Goal: Transaction & Acquisition: Purchase product/service

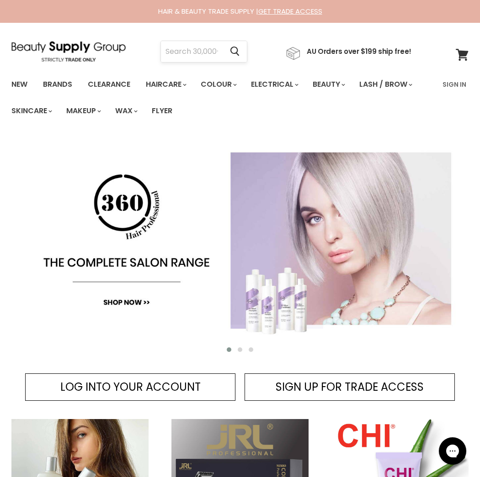
click at [190, 51] on input "Search" at bounding box center [192, 51] width 62 height 21
type input "cocochoco"
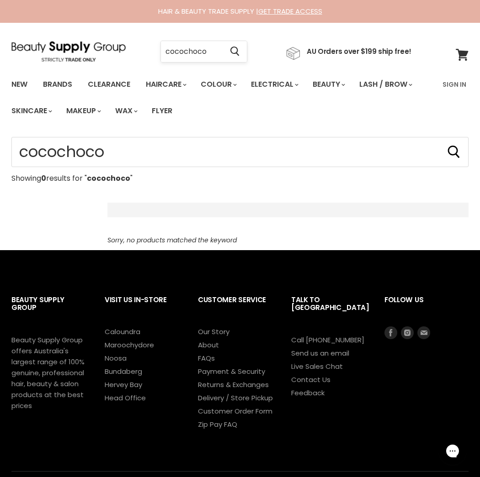
click at [183, 52] on input "cocochoco" at bounding box center [192, 51] width 62 height 21
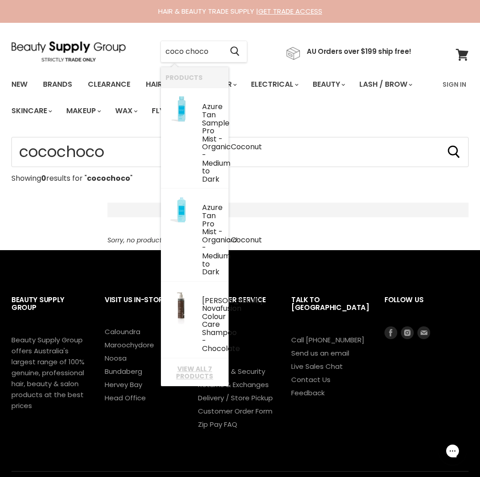
drag, startPoint x: 213, startPoint y: 52, endPoint x: 156, endPoint y: 50, distance: 56.7
click at [156, 50] on div "coco choco Cancel" at bounding box center [203, 51] width 133 height 21
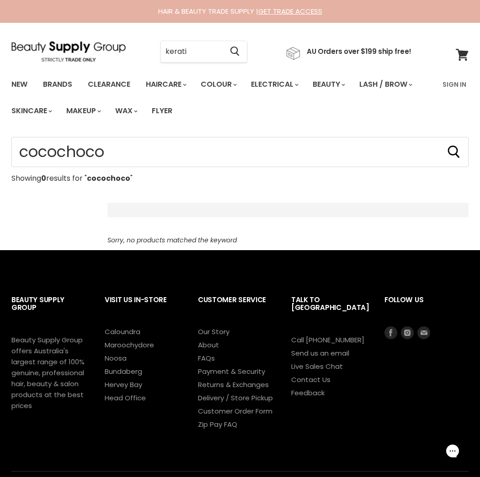
type input "keratin"
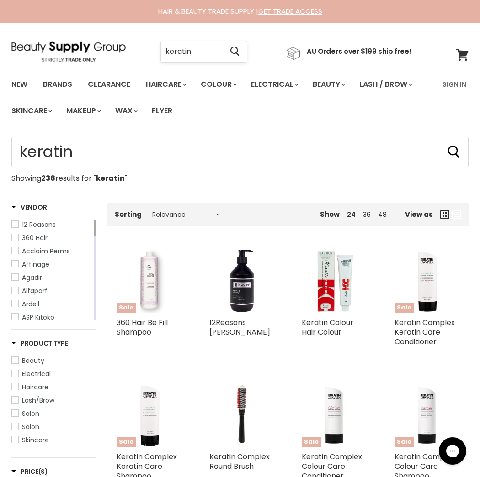
click at [216, 52] on input "keratin" at bounding box center [192, 51] width 62 height 21
type input "keratin purple"
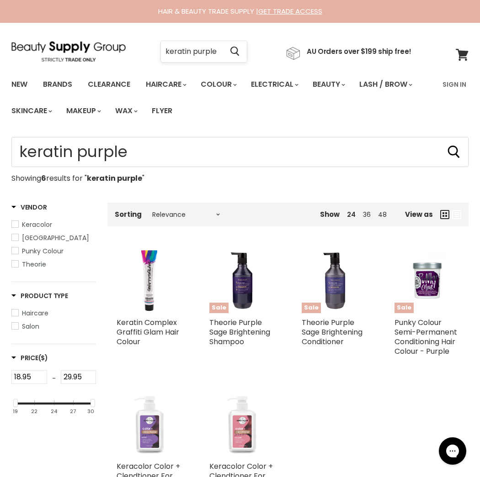
click at [217, 49] on input "keratin purple" at bounding box center [192, 51] width 62 height 21
type input "keratin shampoo"
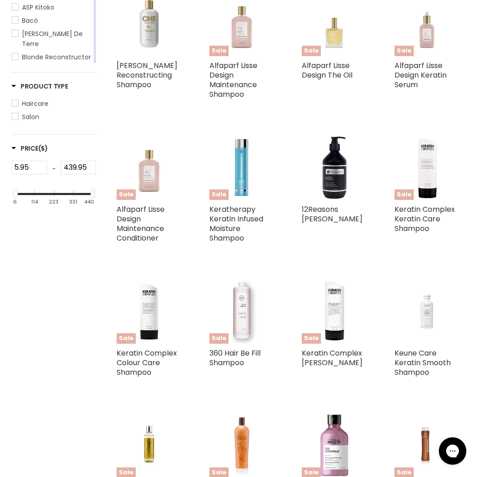
scroll to position [274, 0]
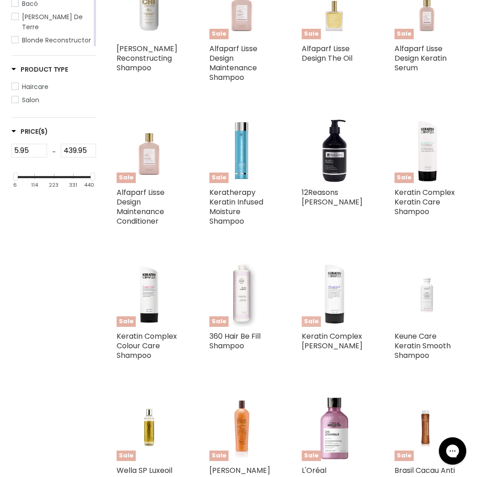
click at [340, 298] on img "Main content" at bounding box center [334, 294] width 25 height 65
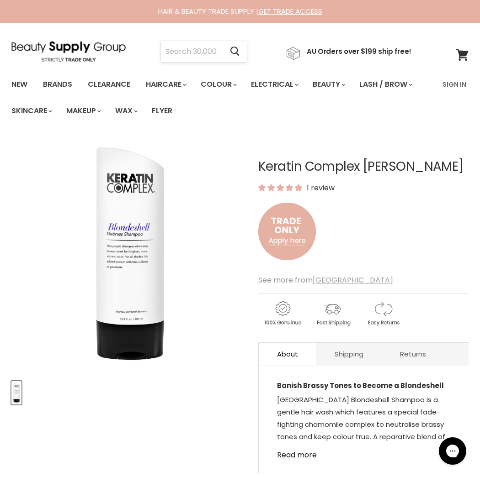
click at [179, 54] on input "Search" at bounding box center [192, 51] width 62 height 21
type input "purple shampoo"
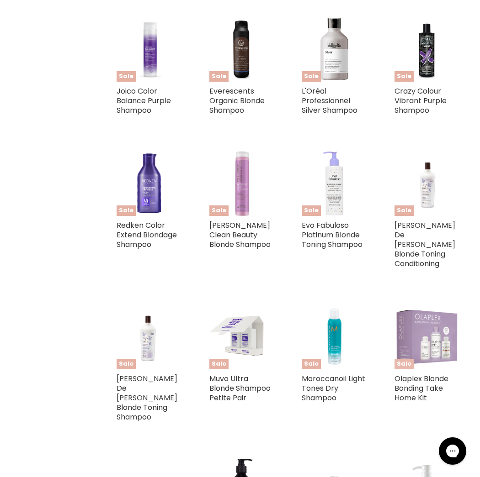
scroll to position [730, 0]
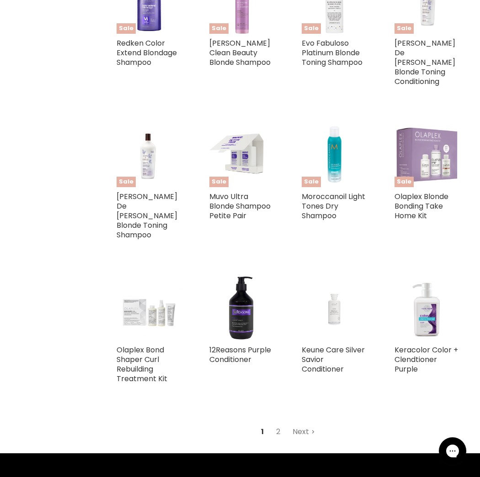
click at [300, 424] on link "Next" at bounding box center [303, 432] width 32 height 16
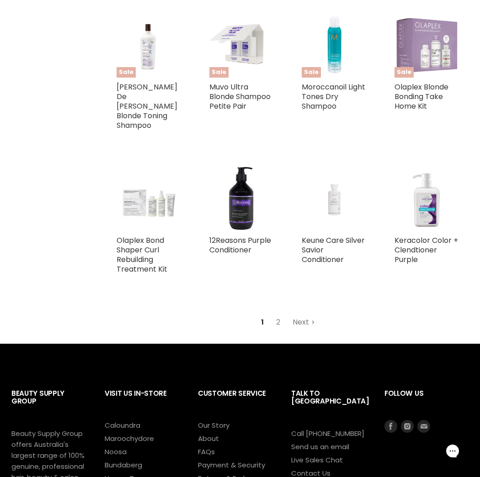
scroll to position [856, 0]
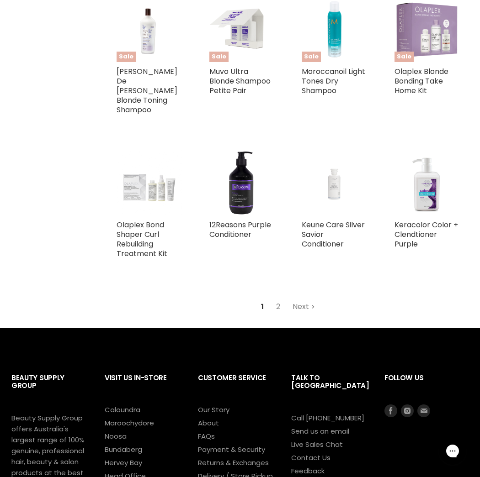
click at [304, 299] on link "Next" at bounding box center [303, 307] width 32 height 16
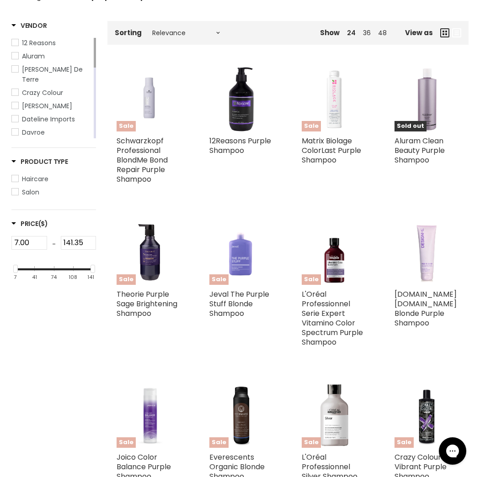
scroll to position [0, 0]
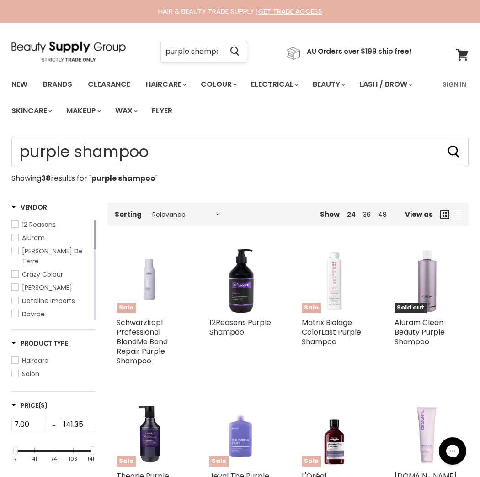
click at [176, 50] on input "purple shampoo" at bounding box center [192, 51] width 62 height 21
type input "blonde shampoo"
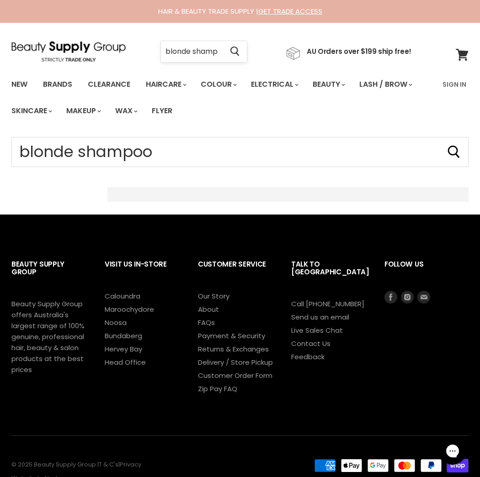
click at [222, 50] on input "blonde shampoo" at bounding box center [192, 51] width 62 height 21
click at [222, 52] on input "blonde shampoo" at bounding box center [192, 51] width 62 height 21
type input "blonde shampooo"
click button "Cancel" at bounding box center [0, 0] width 0 height 0
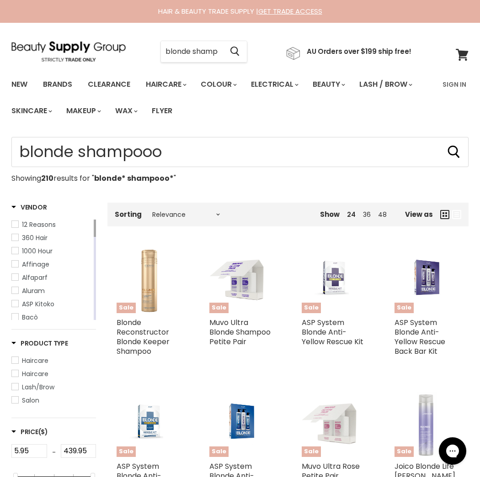
type input "blonde* shampooo*"
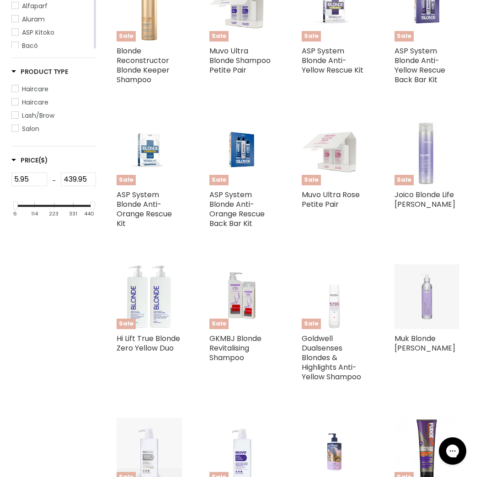
scroll to position [274, 0]
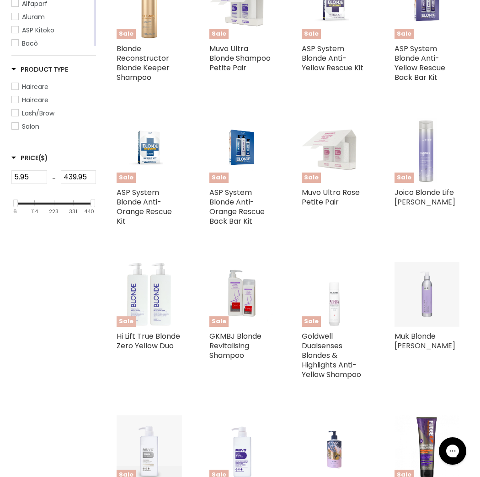
click at [144, 301] on img "Main content" at bounding box center [148, 294] width 65 height 65
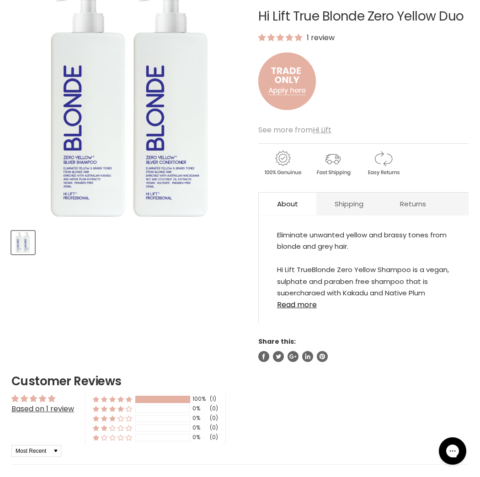
scroll to position [161, 0]
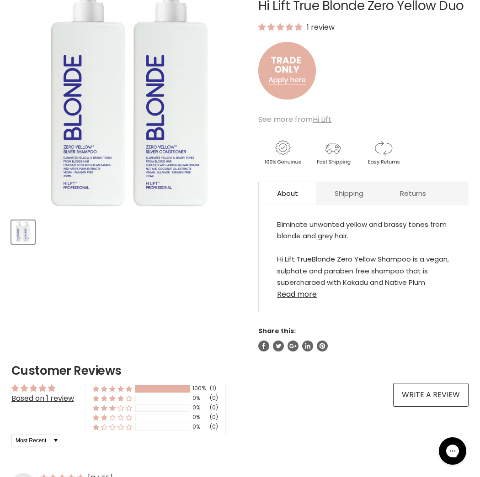
click at [304, 293] on link "Read more" at bounding box center [363, 292] width 173 height 14
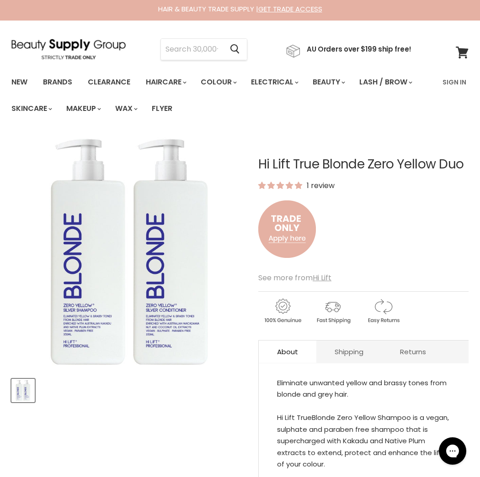
scroll to position [0, 0]
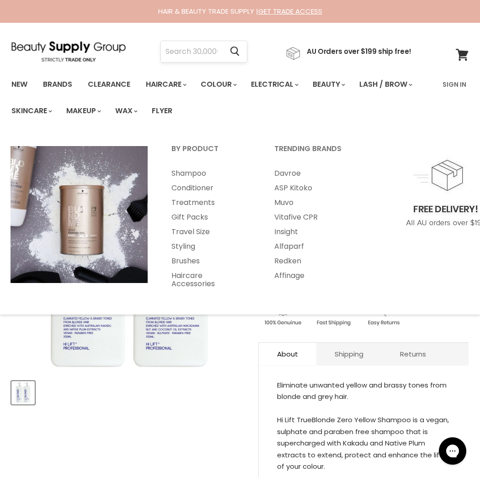
click at [180, 54] on input "Search" at bounding box center [192, 51] width 62 height 21
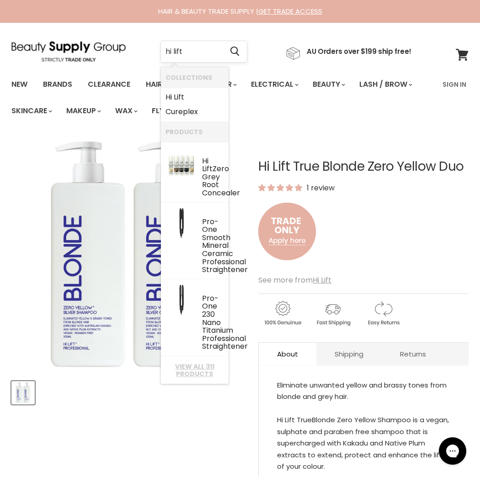
type input "Hi Lift"
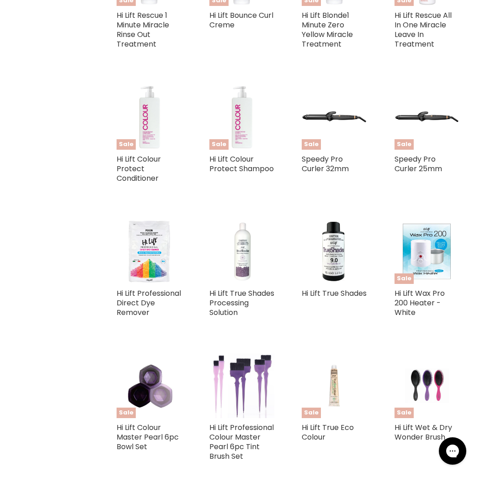
scroll to position [1644, 0]
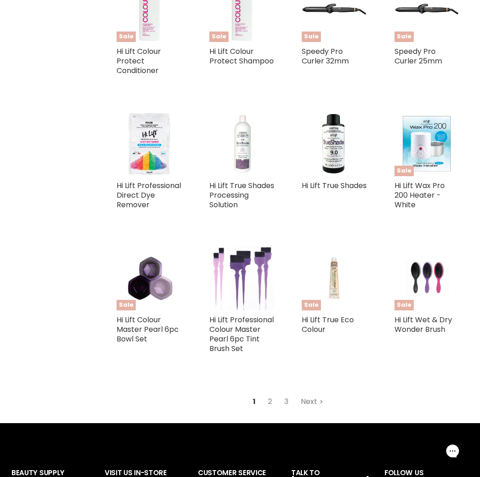
click at [311, 410] on link "Next" at bounding box center [312, 402] width 32 height 16
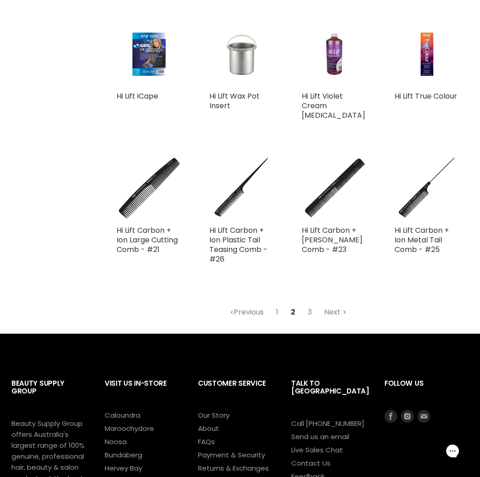
scroll to position [1703, 0]
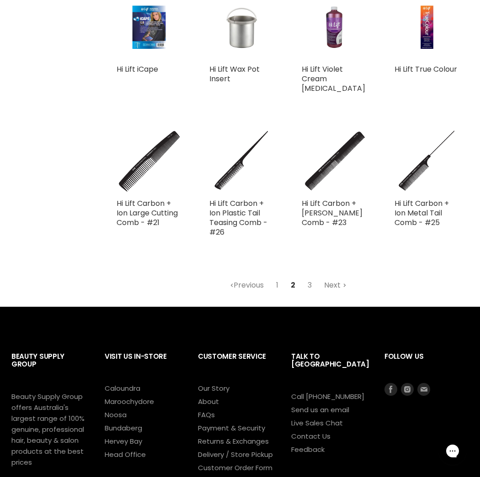
click at [328, 277] on link "Next" at bounding box center [335, 285] width 32 height 16
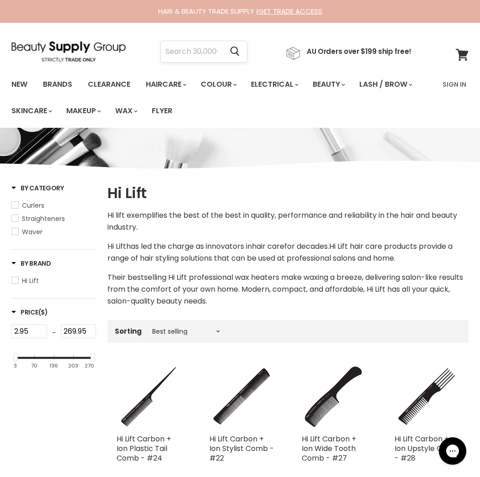
click at [215, 53] on input "Search" at bounding box center [192, 51] width 62 height 21
type input "muk 1 minute"
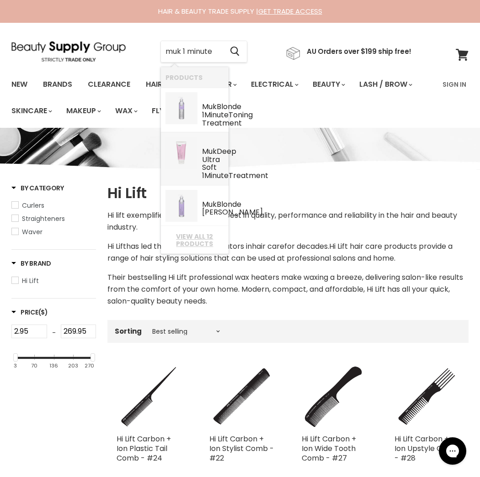
click at [176, 169] on img "Products: Muk Deep Ultra Soft 1 Minute Treatment" at bounding box center [181, 153] width 32 height 32
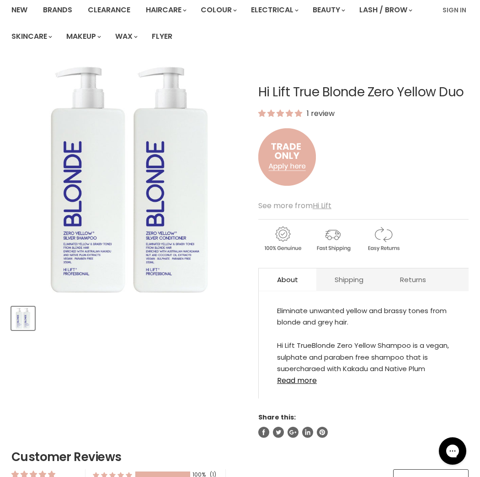
scroll to position [91, 0]
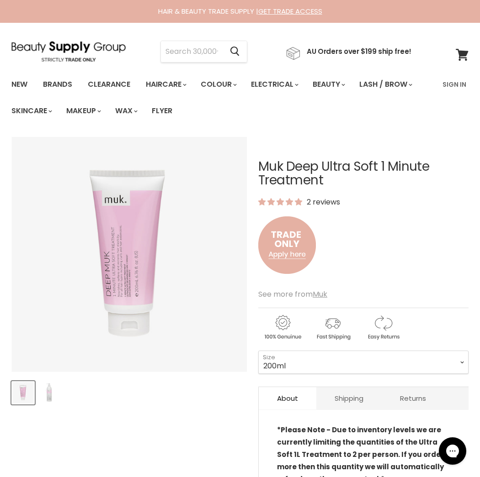
drag, startPoint x: 260, startPoint y: 166, endPoint x: 376, endPoint y: 162, distance: 115.7
click at [376, 162] on h1 "Muk Deep Ultra Soft 1 Minute Treatment" at bounding box center [363, 174] width 210 height 28
copy h1 "Muk Deep Ultra Soft"
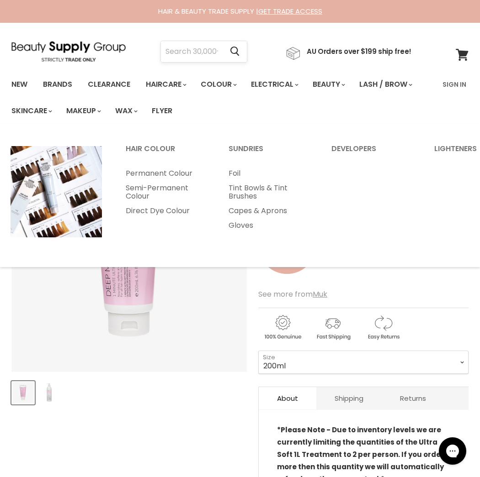
click at [208, 48] on input "Search" at bounding box center [192, 51] width 62 height 21
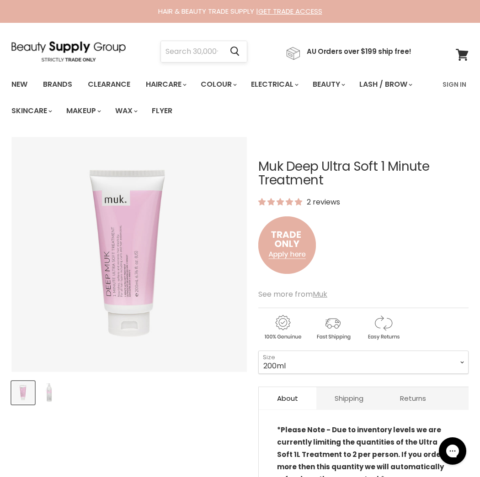
paste input "Muk Deep Ultra Soft"
type input "Muk Deep Ultra Soft"
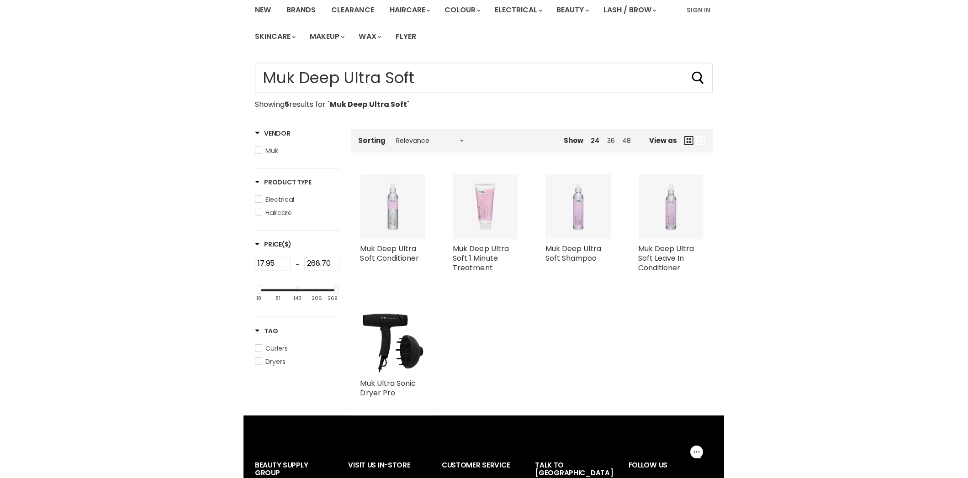
scroll to position [91, 0]
